Goal: Check status: Check status

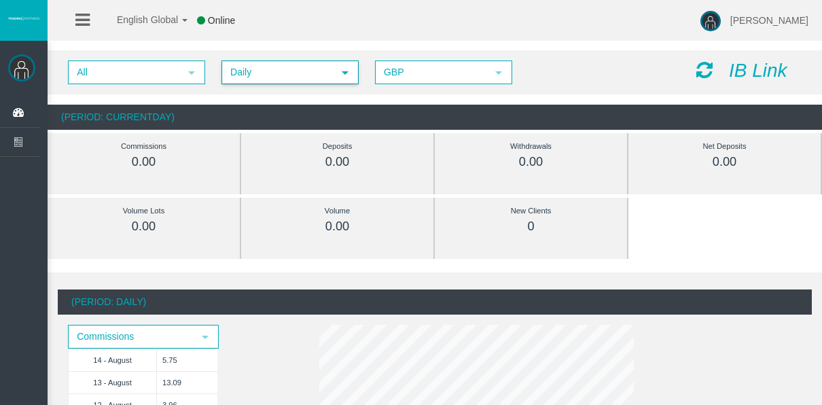
click at [253, 73] on span "Daily" at bounding box center [278, 72] width 110 height 21
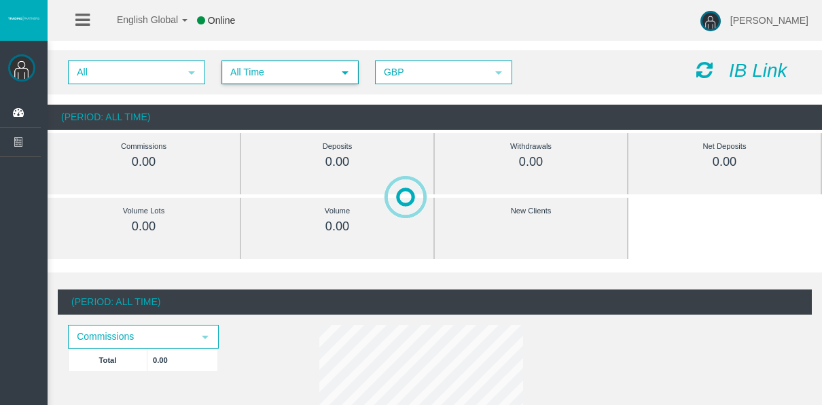
click at [270, 70] on span "All Time" at bounding box center [278, 72] width 110 height 21
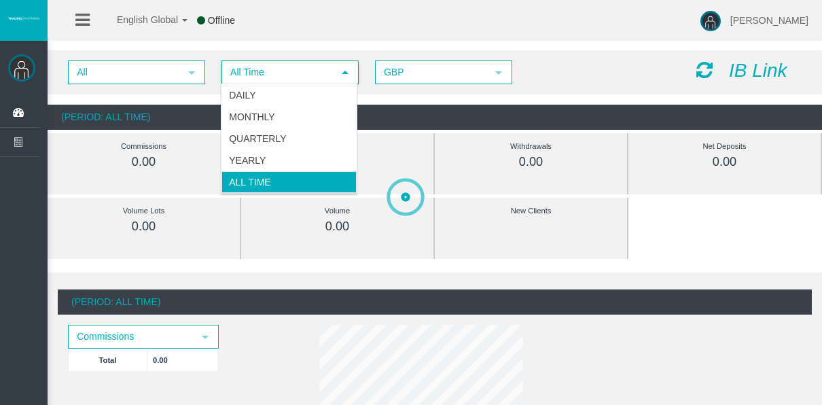
click at [270, 80] on span "All Time" at bounding box center [278, 72] width 110 height 21
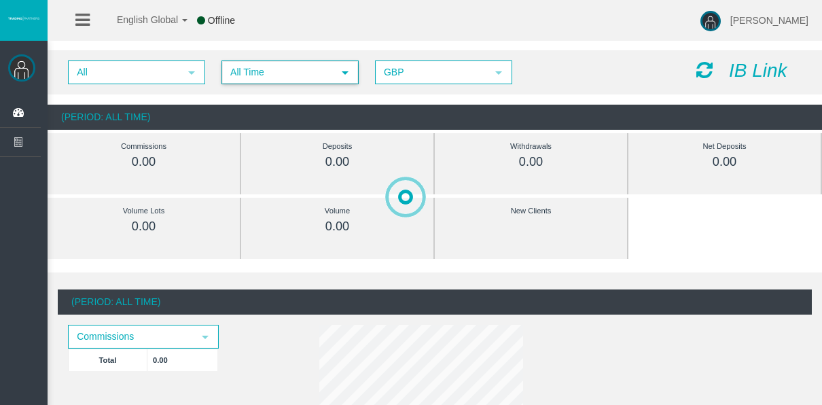
click at [263, 92] on div "All select All Time select 5 GBP select GBP IB Link" at bounding box center [435, 72] width 774 height 44
click at [259, 81] on span "All Time" at bounding box center [278, 72] width 110 height 21
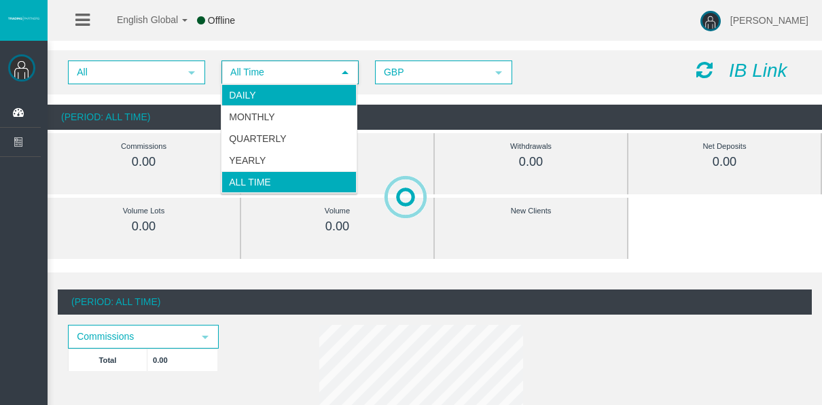
click at [261, 97] on li "Daily" at bounding box center [288, 95] width 135 height 22
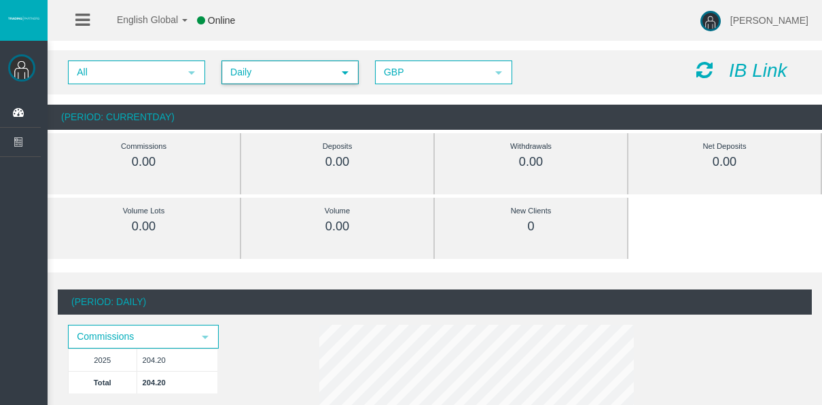
click at [263, 67] on span "Daily" at bounding box center [278, 72] width 110 height 21
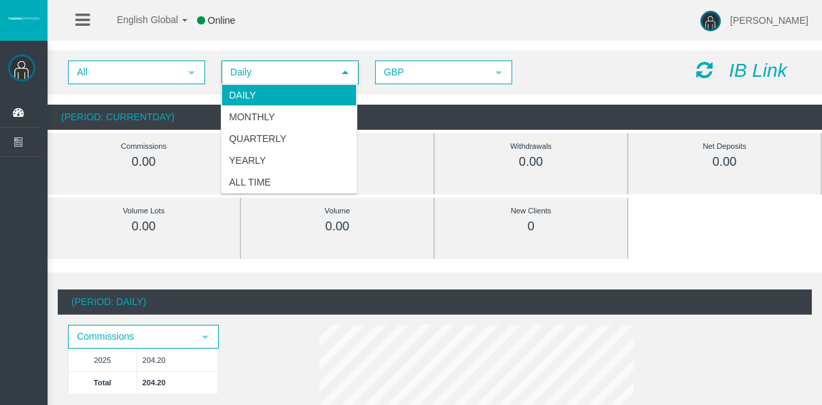
click at [263, 67] on span "Daily" at bounding box center [278, 72] width 110 height 21
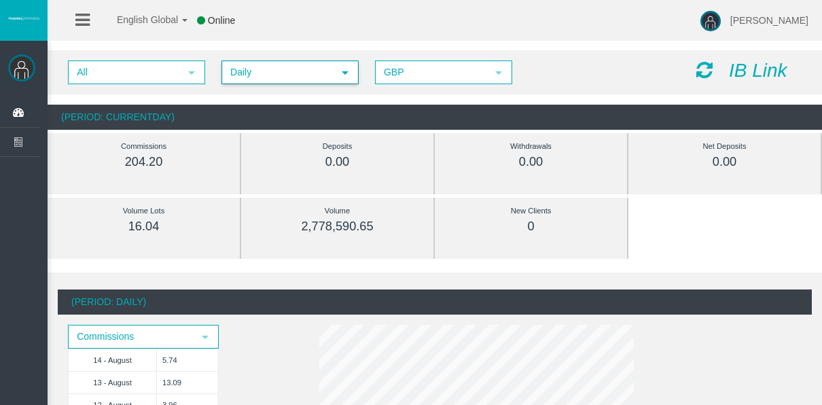
drag, startPoint x: 324, startPoint y: 66, endPoint x: 314, endPoint y: 71, distance: 11.5
click at [318, 69] on span "Daily" at bounding box center [278, 72] width 110 height 21
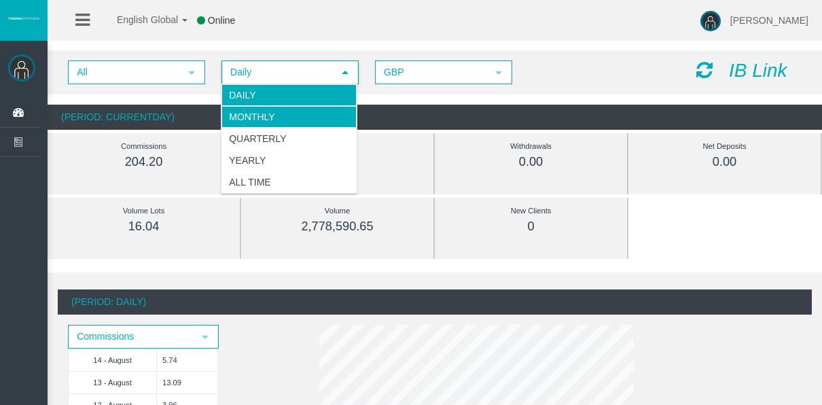
click at [283, 107] on li "Monthly" at bounding box center [288, 117] width 135 height 22
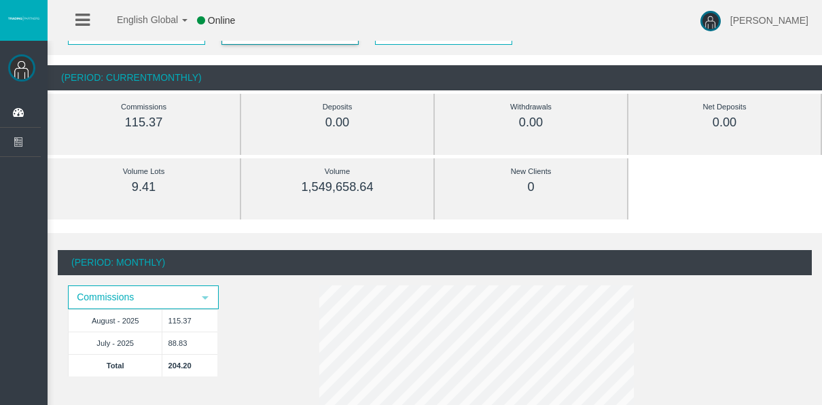
scroll to position [136, 0]
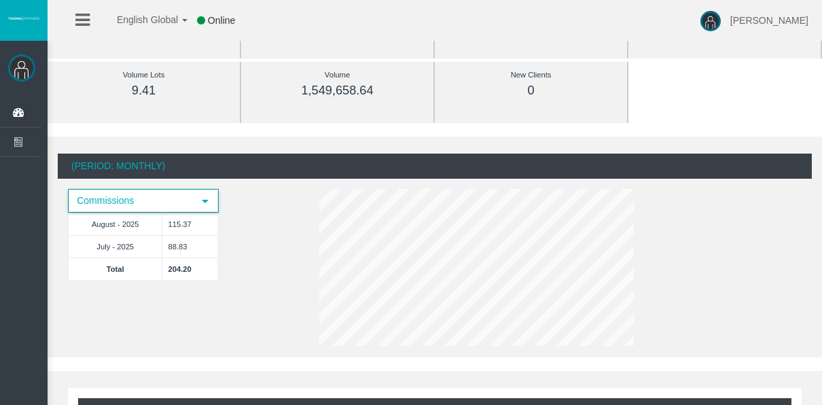
click at [201, 202] on span "select" at bounding box center [205, 201] width 11 height 11
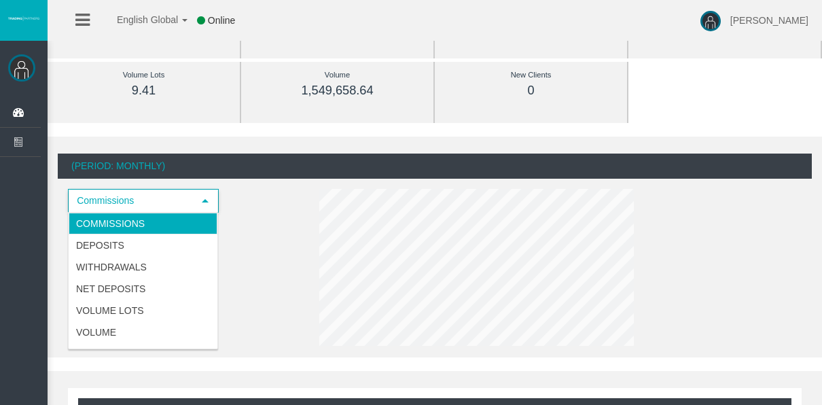
click at [263, 204] on div "(Period: Monthly) Commissions select August - 2025 115.37 July - 2025 88.83 Tot…" at bounding box center [435, 251] width 754 height 197
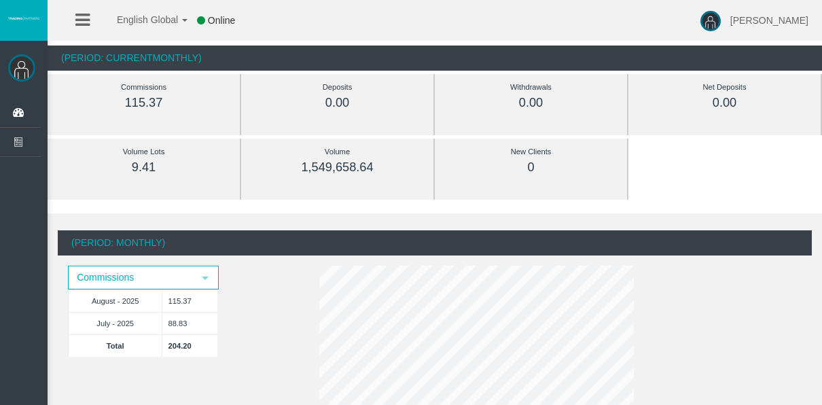
scroll to position [0, 0]
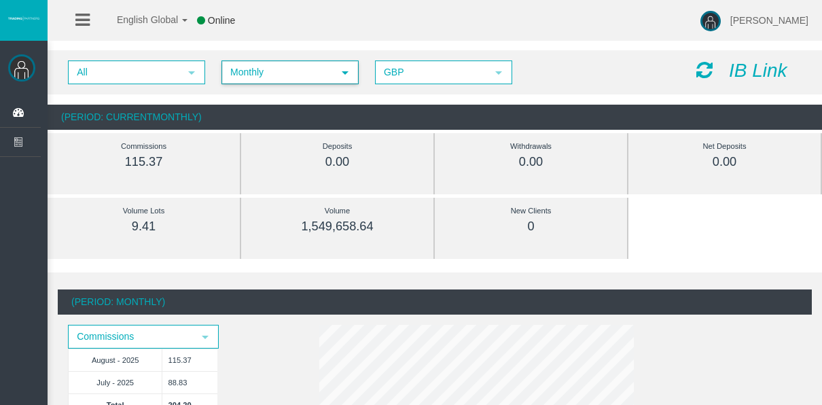
click at [251, 81] on span "Monthly" at bounding box center [278, 72] width 110 height 21
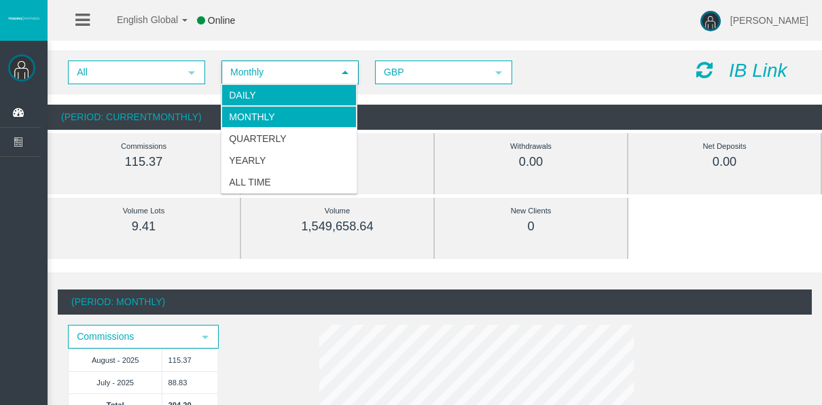
click at [241, 105] on li "Daily" at bounding box center [288, 95] width 135 height 22
